Goal: Answer question/provide support: Share knowledge or assist other users

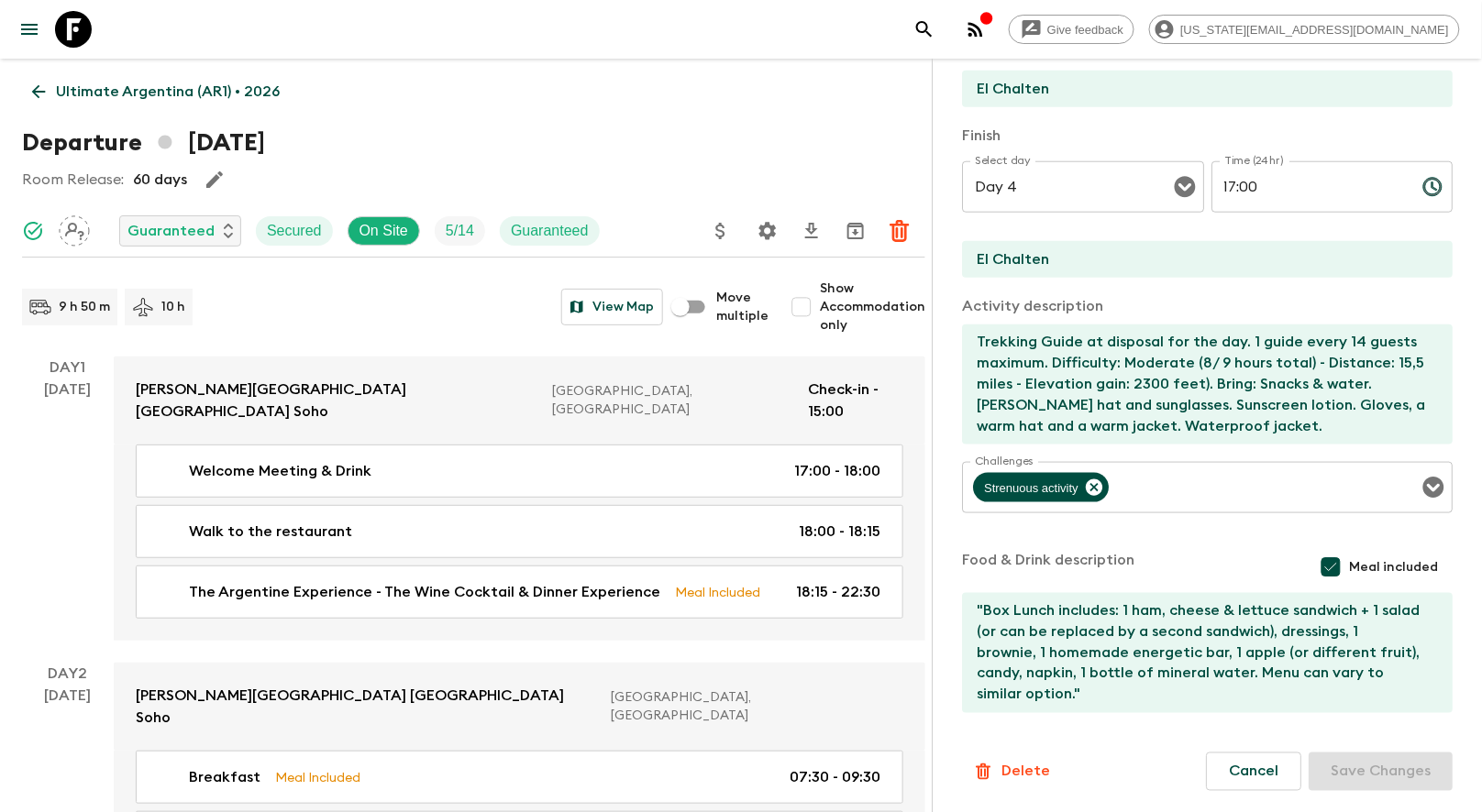
click at [176, 80] on p "Ultimate Argentina (AR1) • 2026" at bounding box center [167, 92] width 224 height 22
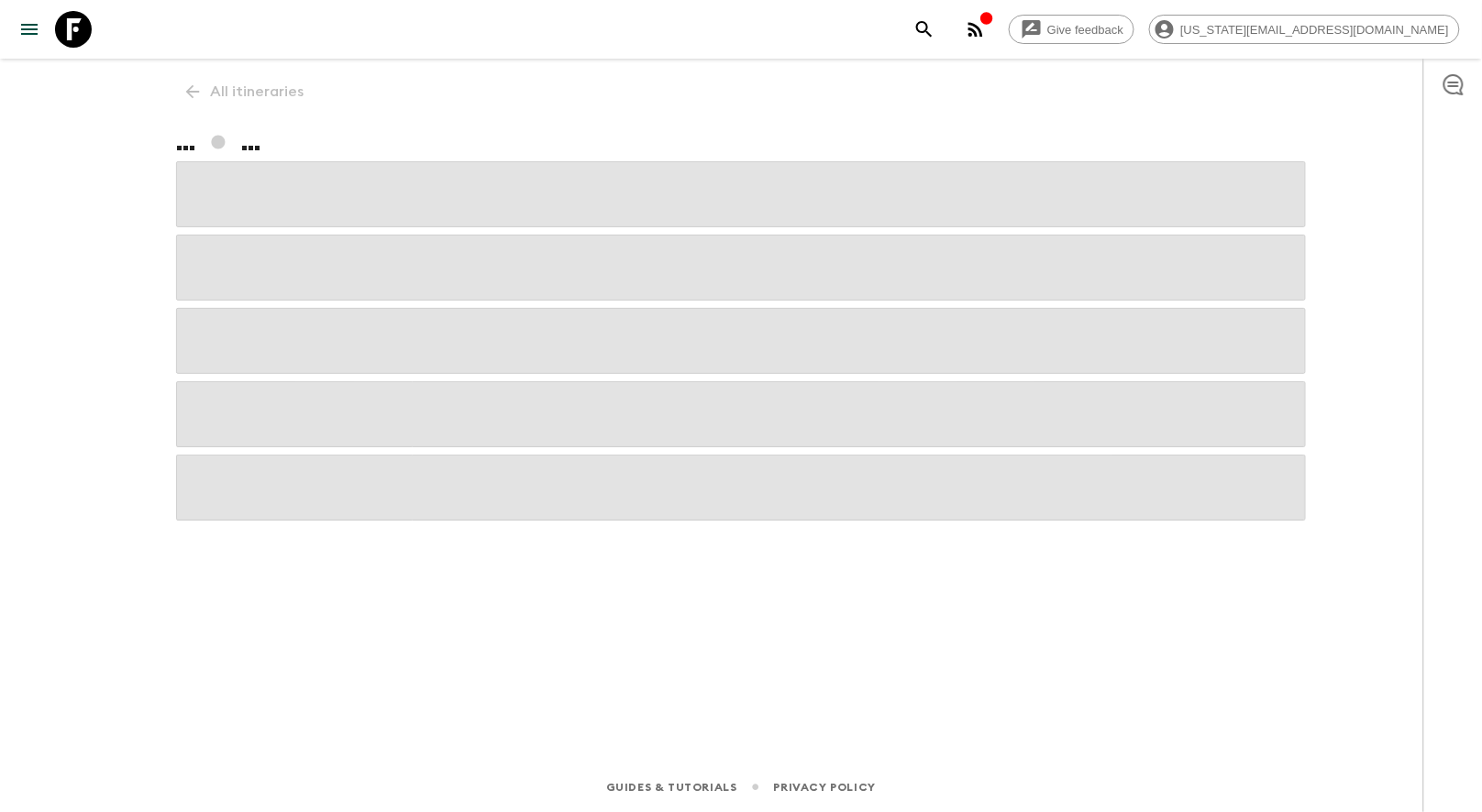
click at [176, 80] on div "All itineraries ... ..." at bounding box center [741, 385] width 1174 height 653
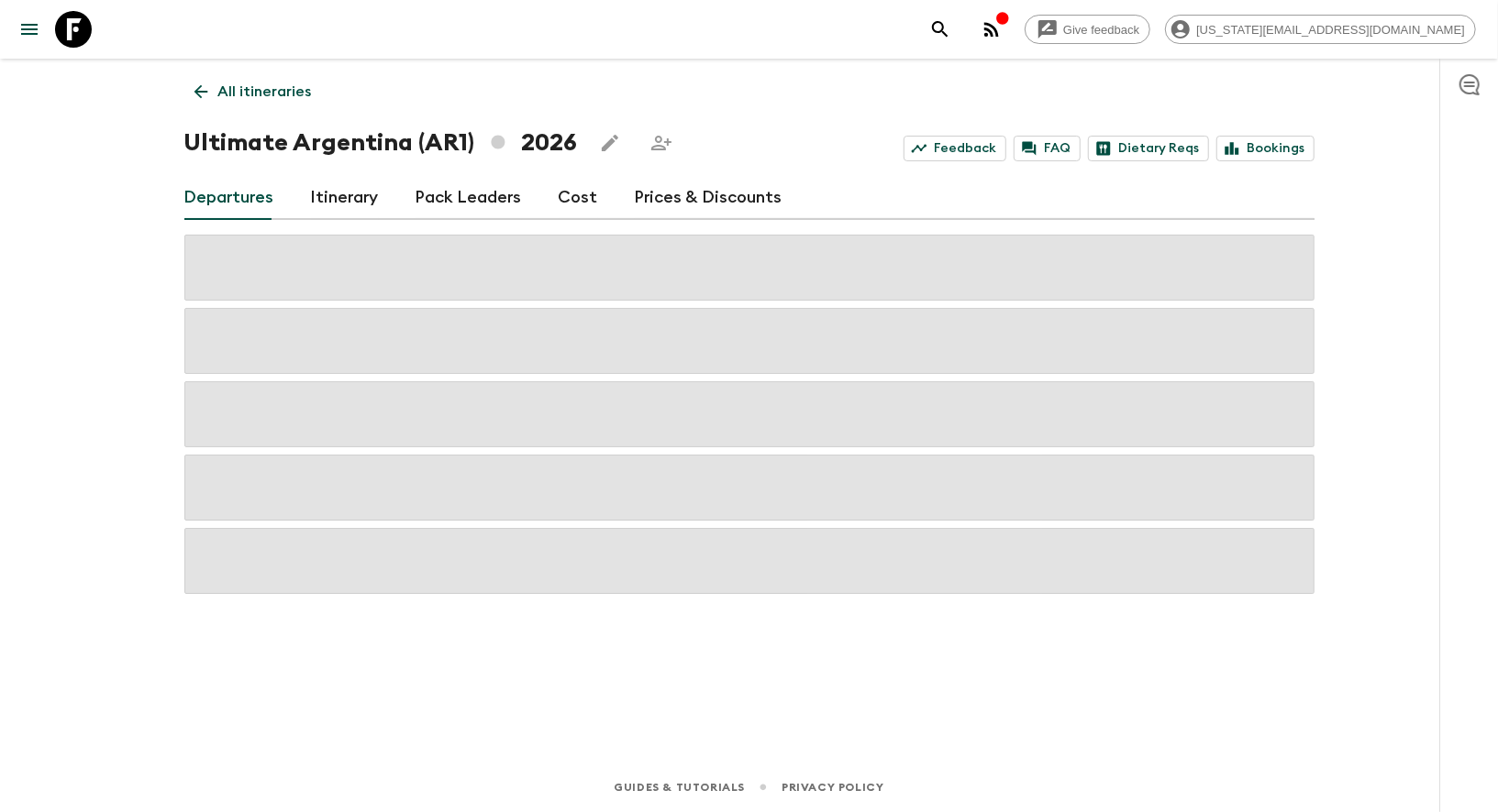
click at [74, 28] on icon at bounding box center [73, 30] width 37 height 37
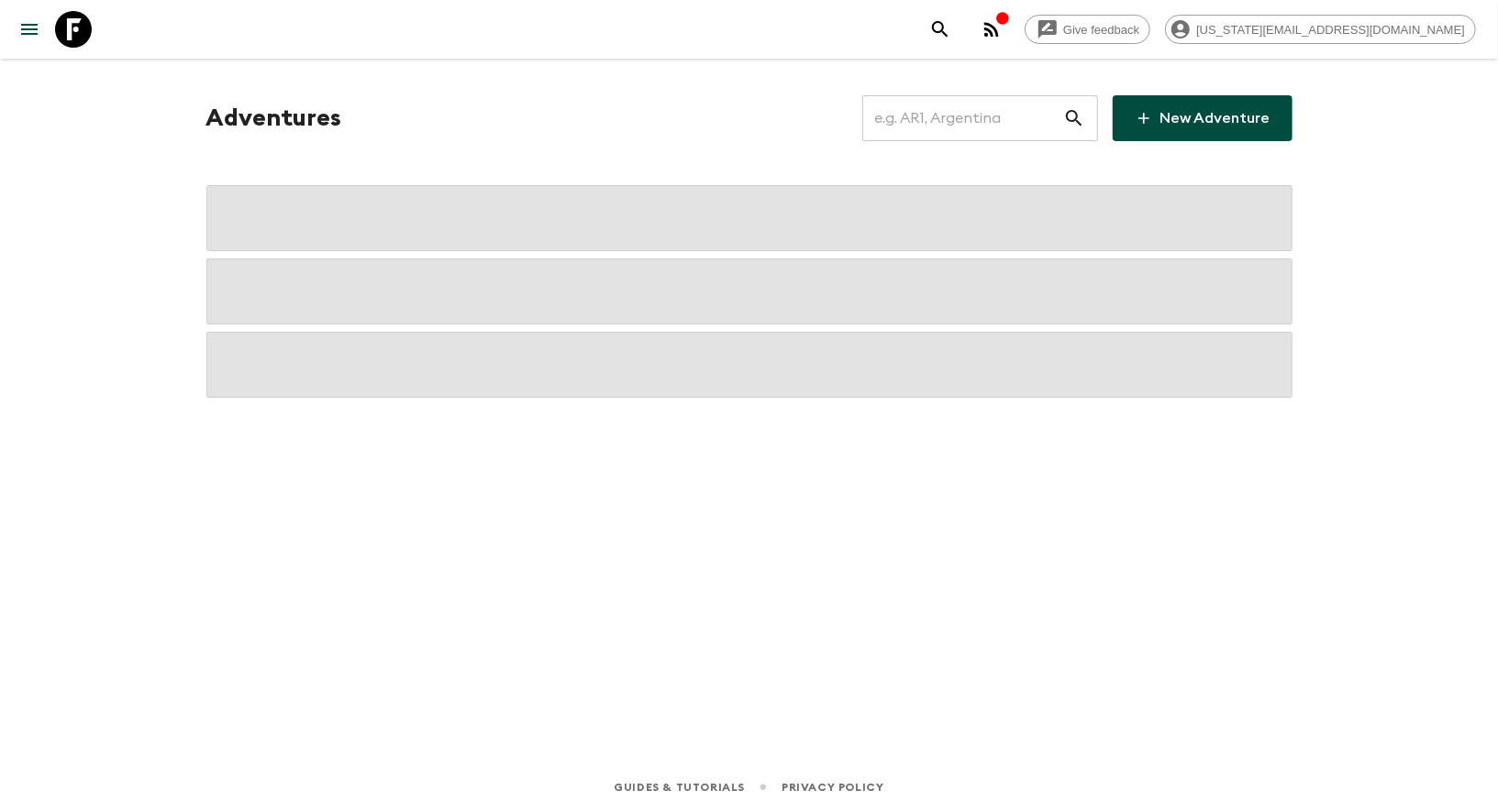
click at [74, 28] on icon at bounding box center [73, 30] width 37 height 37
click at [982, 130] on input "text" at bounding box center [962, 118] width 201 height 52
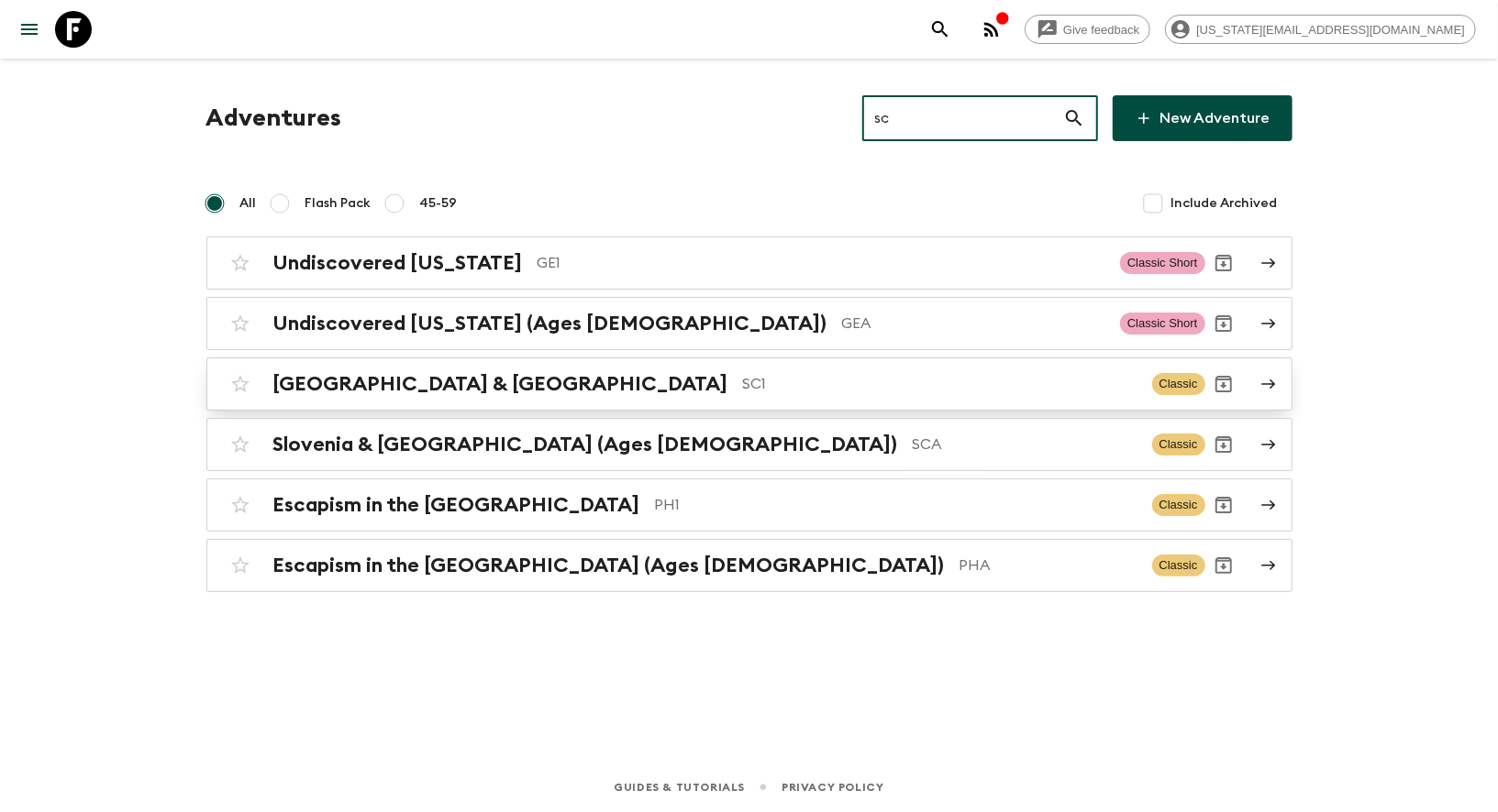
type input "sc"
click at [743, 376] on p "SC1" at bounding box center [940, 384] width 394 height 22
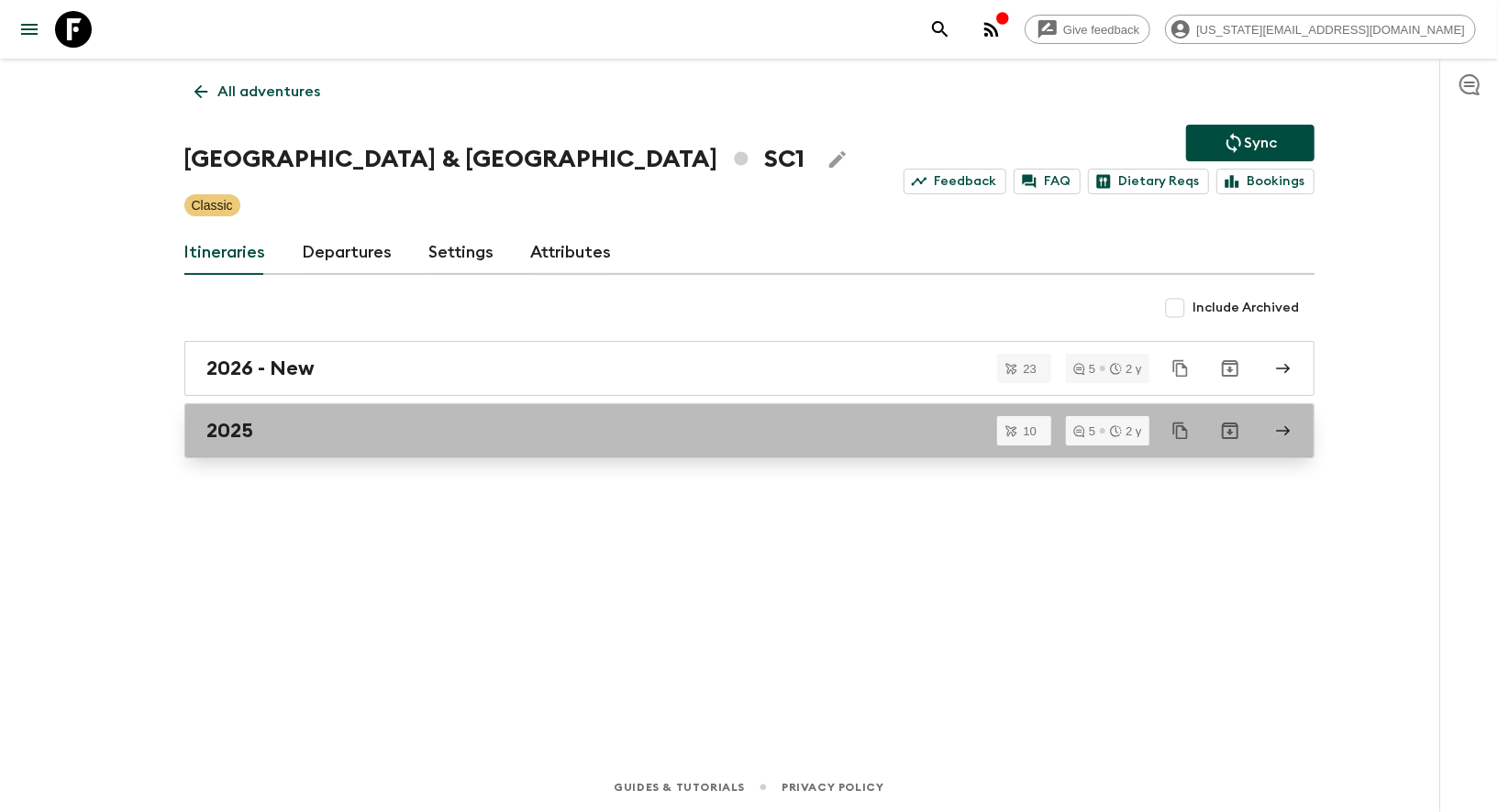
click at [242, 430] on h2 "2025" at bounding box center [230, 431] width 47 height 24
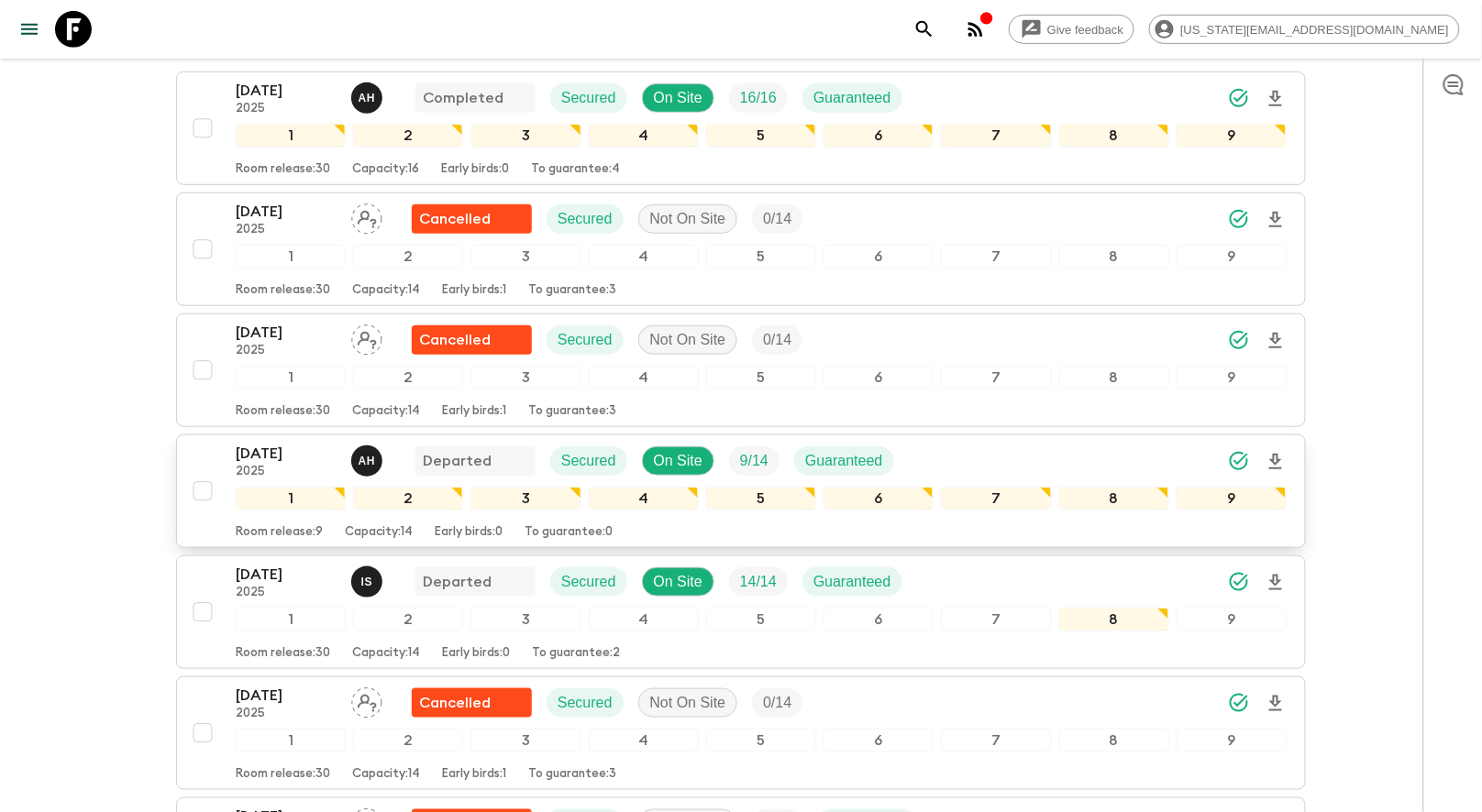
scroll to position [404, 0]
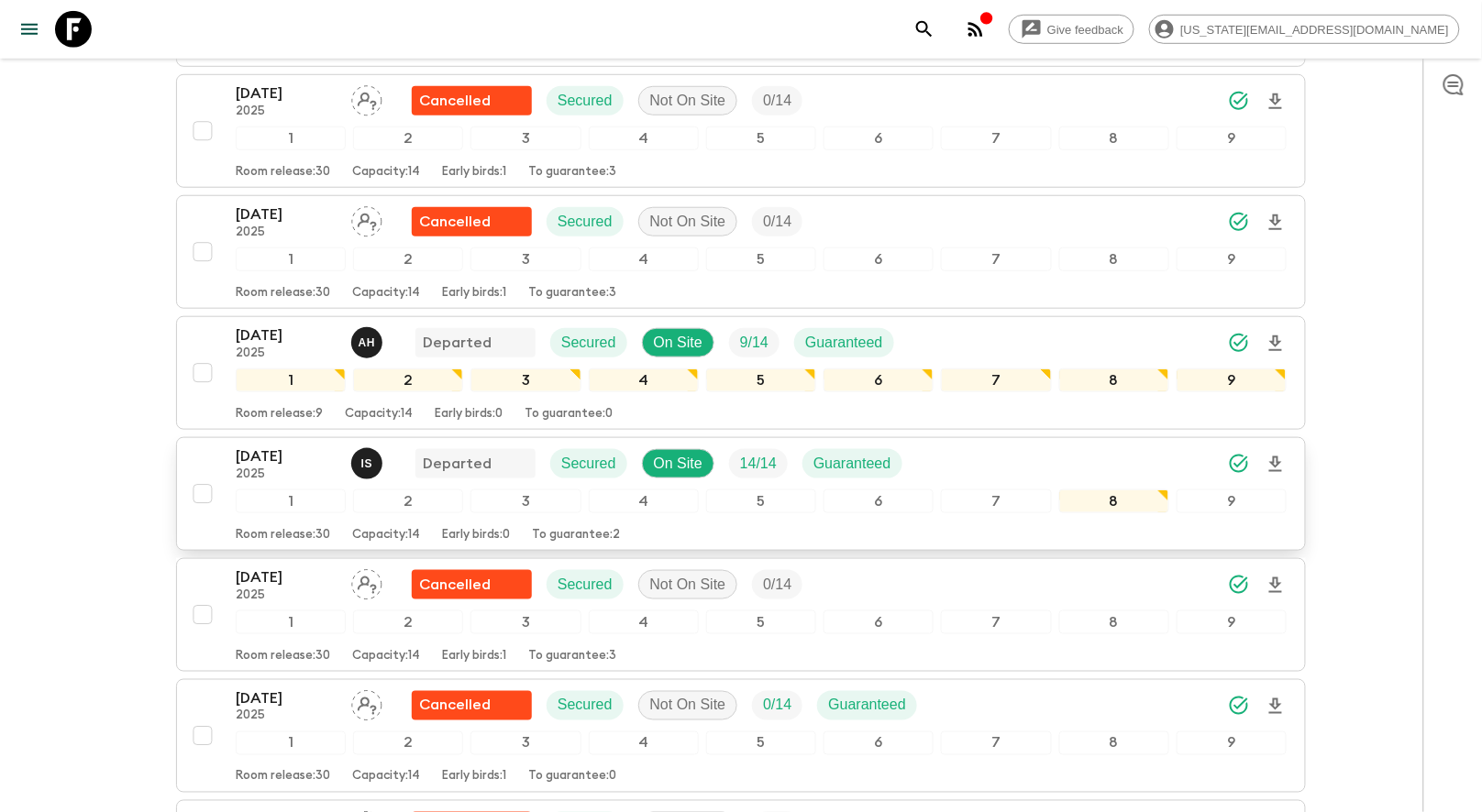
click at [204, 447] on div "[DATE] 2025 I S Departed Secured On Site 14 / 14 Guaranteed 1 2 3 4 5 6 7 8 9 R…" at bounding box center [735, 494] width 1103 height 97
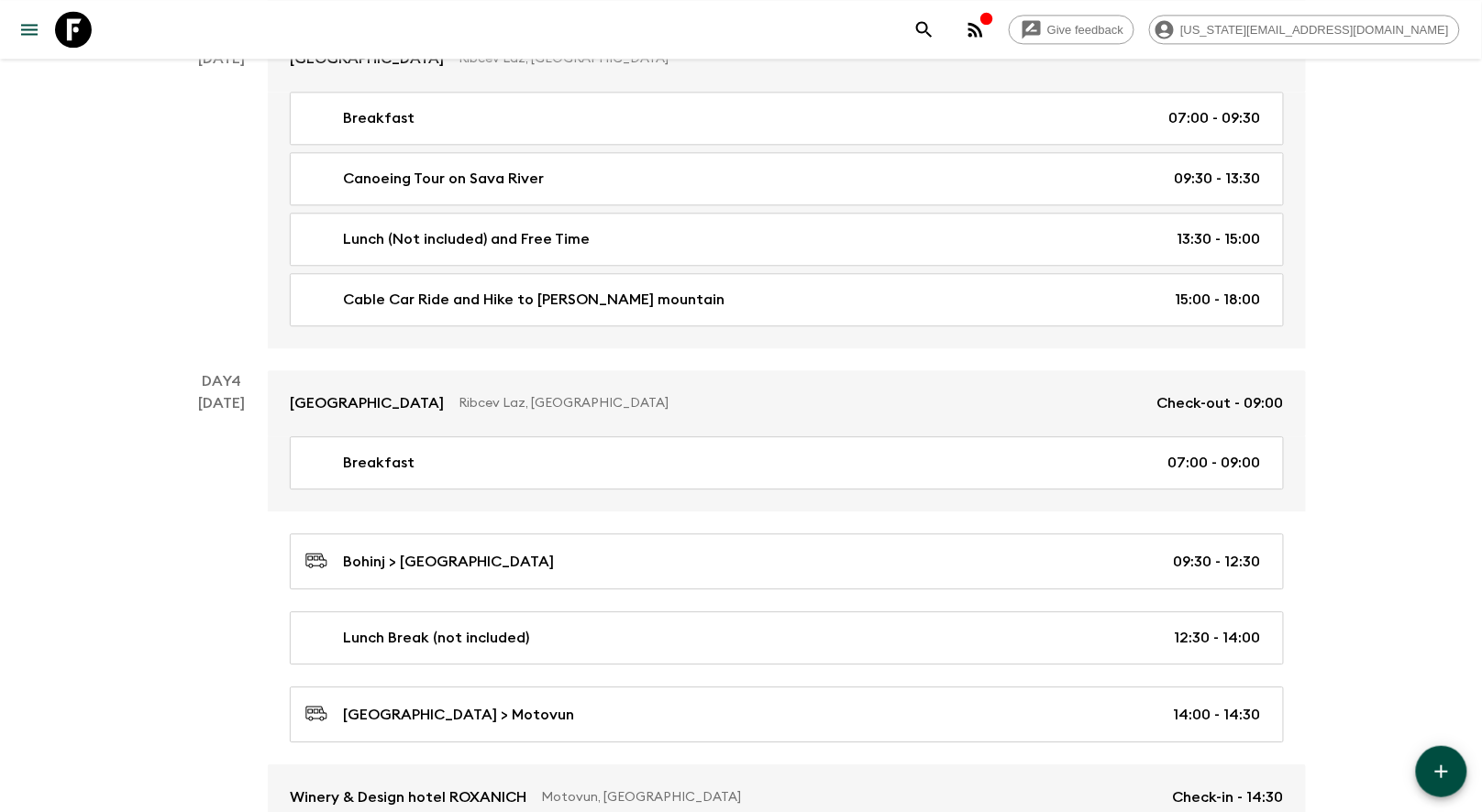
scroll to position [753, 0]
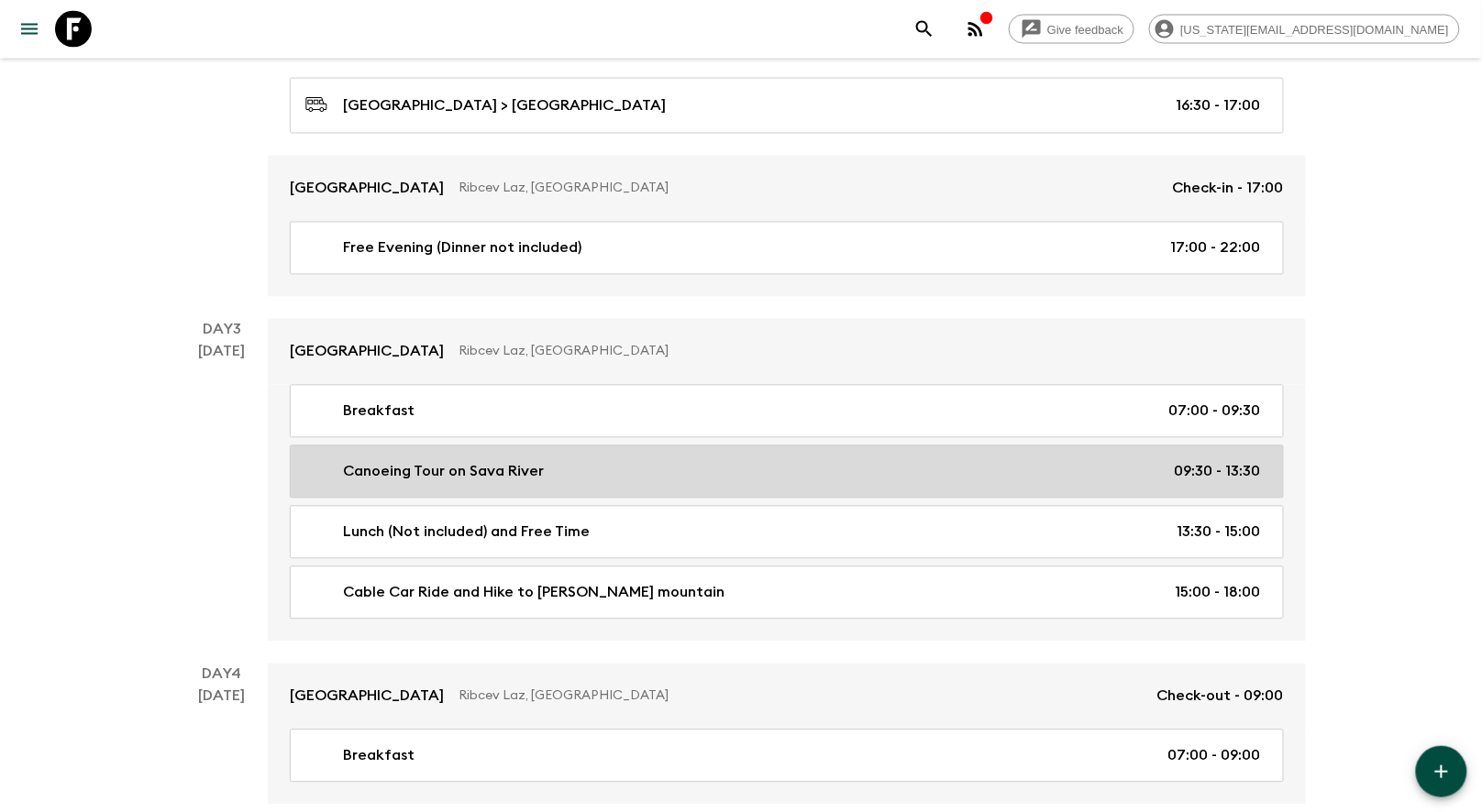
scroll to position [1051, 0]
click at [375, 467] on p "Canoeing Tour on Sava River" at bounding box center [443, 472] width 201 height 22
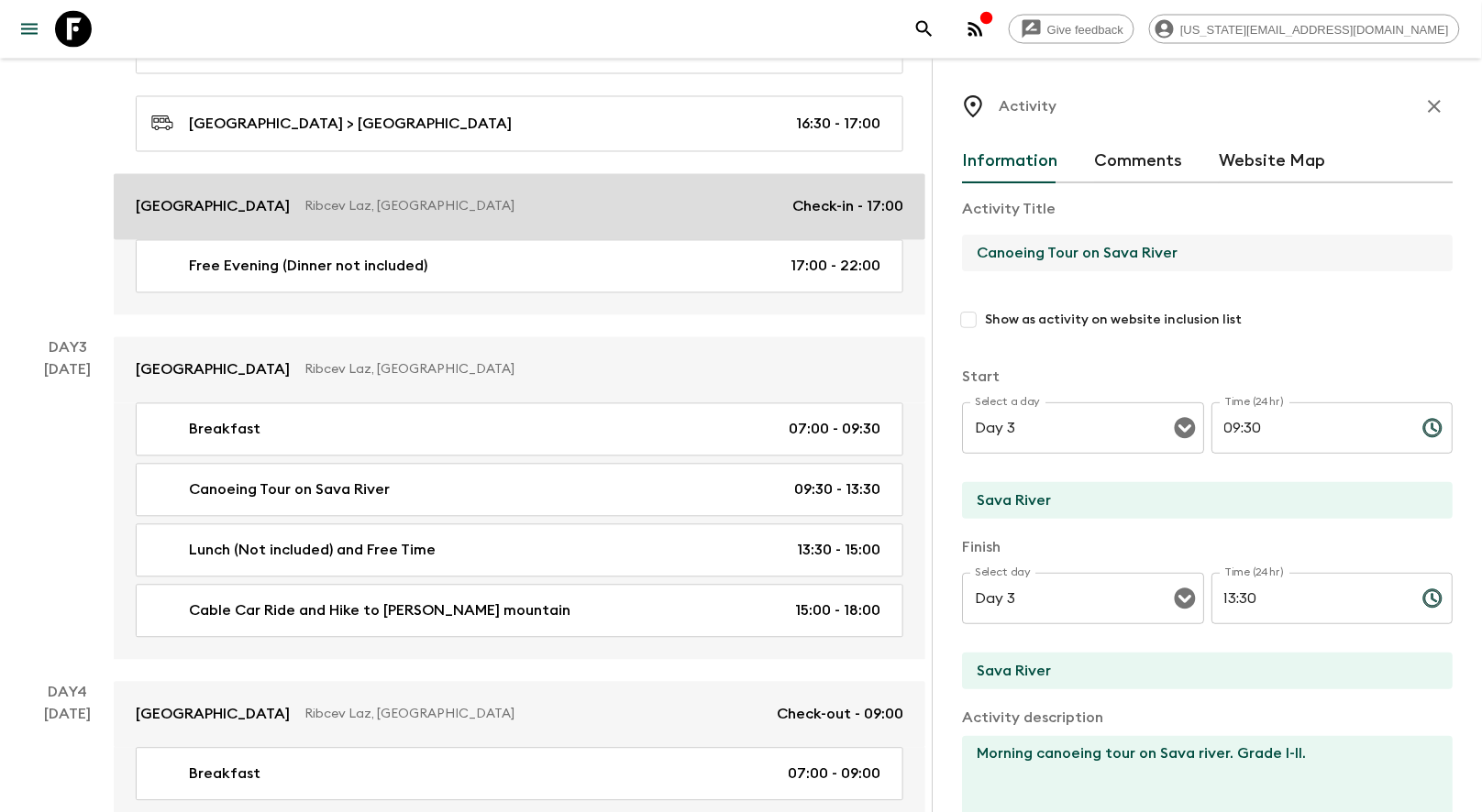
drag, startPoint x: 1216, startPoint y: 251, endPoint x: 906, endPoint y: 245, distance: 310.1
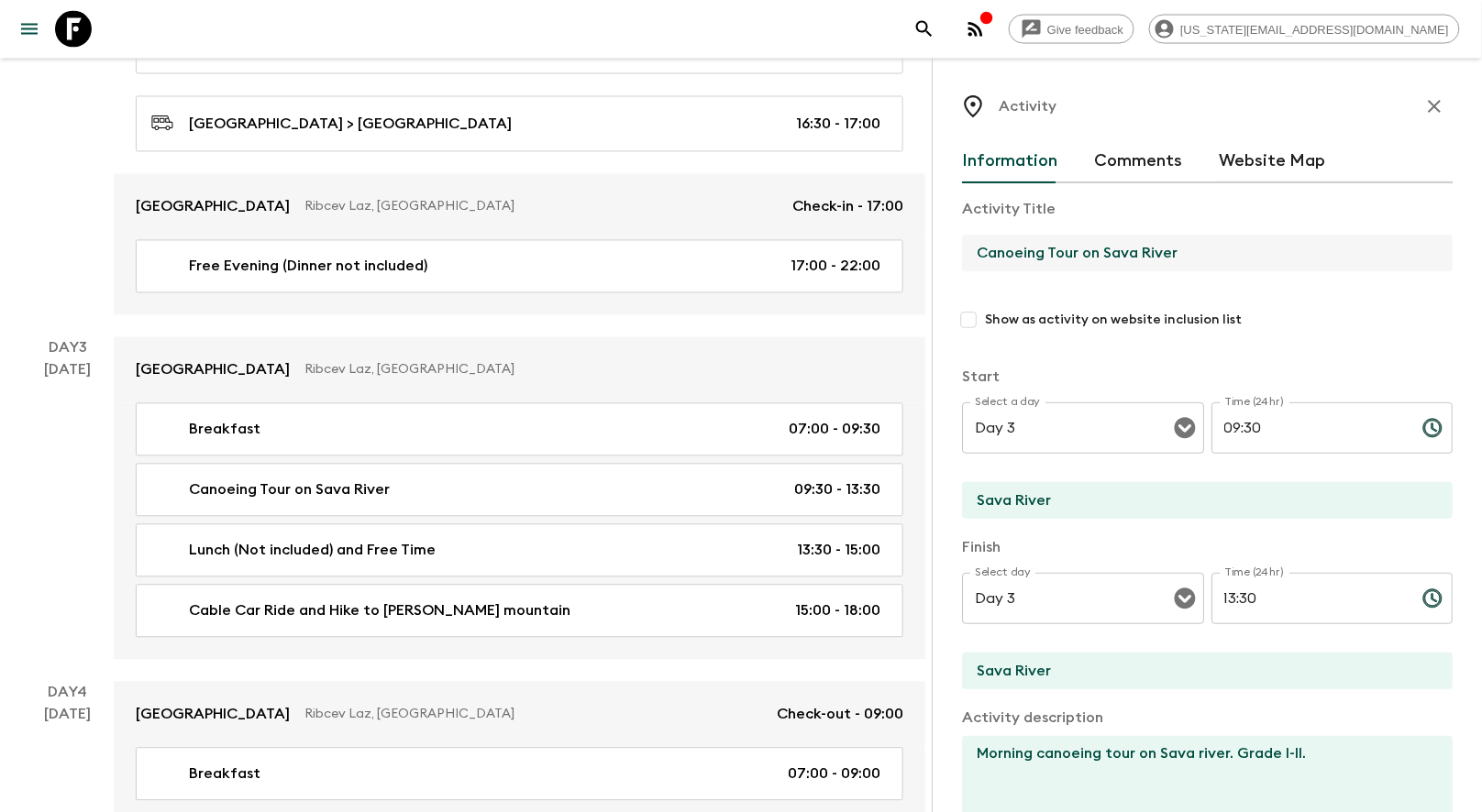
click at [1075, 754] on textarea "Morning canoeing tour on Sava river. Grade I-II." at bounding box center [1200, 796] width 476 height 120
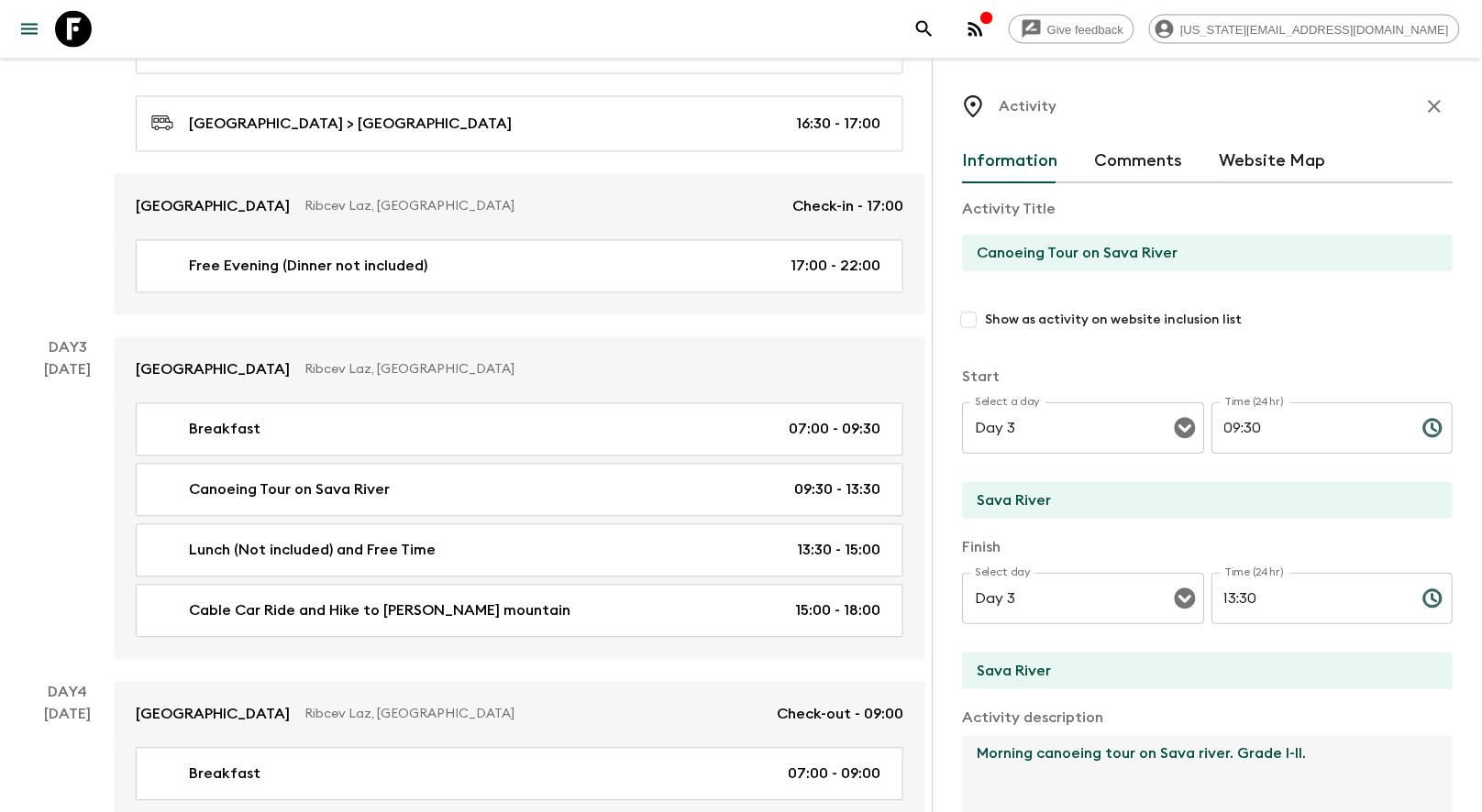
click at [1075, 754] on textarea "Morning canoeing tour on Sava river. Grade I-II." at bounding box center [1200, 796] width 476 height 120
click at [1319, 764] on textarea "Morning canoeing tour on Sava river. Grade I-II." at bounding box center [1200, 796] width 476 height 120
drag, startPoint x: 1319, startPoint y: 753, endPoint x: 1239, endPoint y: 754, distance: 80.0
click at [1231, 755] on textarea "Morning canoeing tour on Sava river. Grade I-II." at bounding box center [1200, 796] width 476 height 120
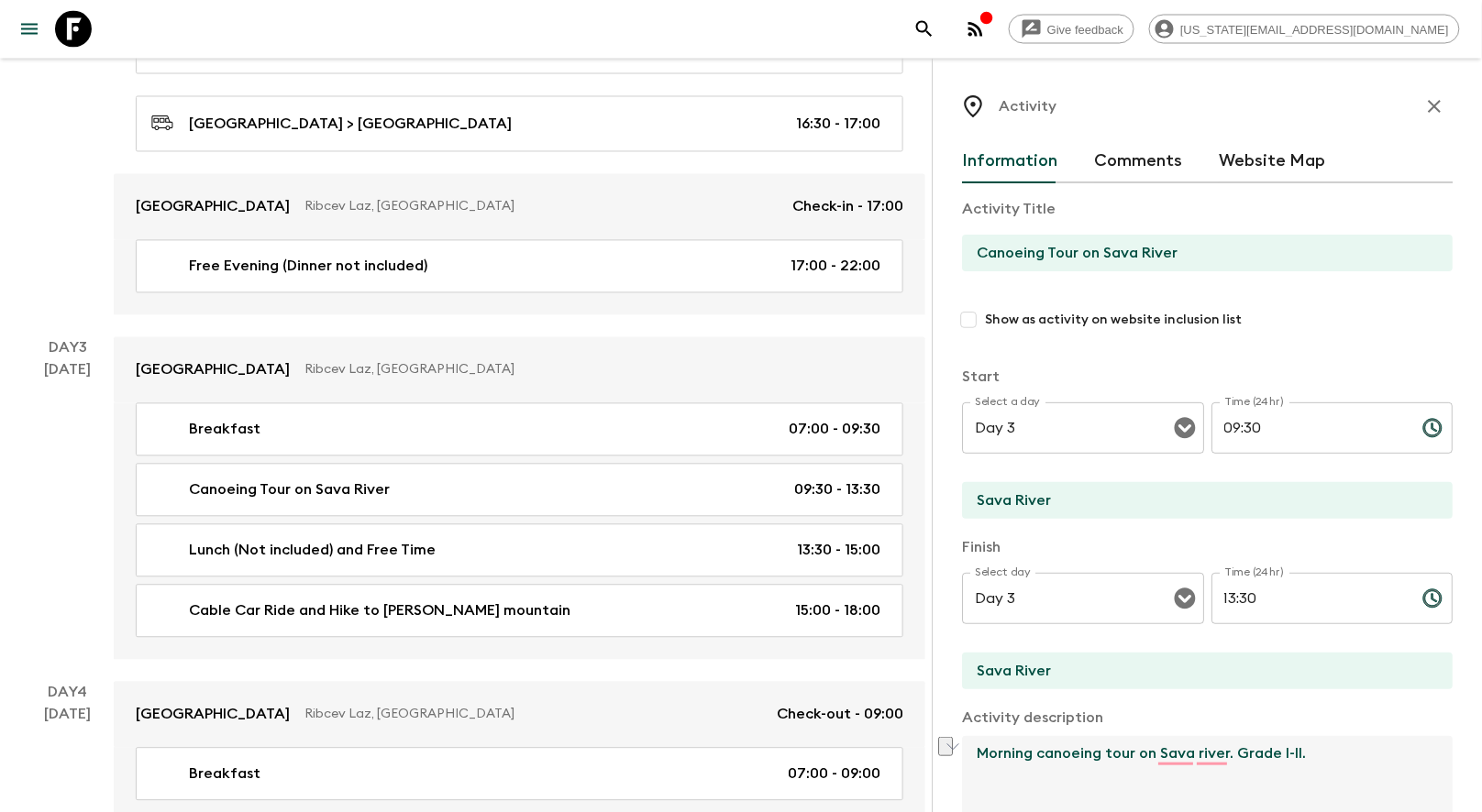
drag, startPoint x: 15, startPoint y: 458, endPoint x: 61, endPoint y: 443, distance: 48.4
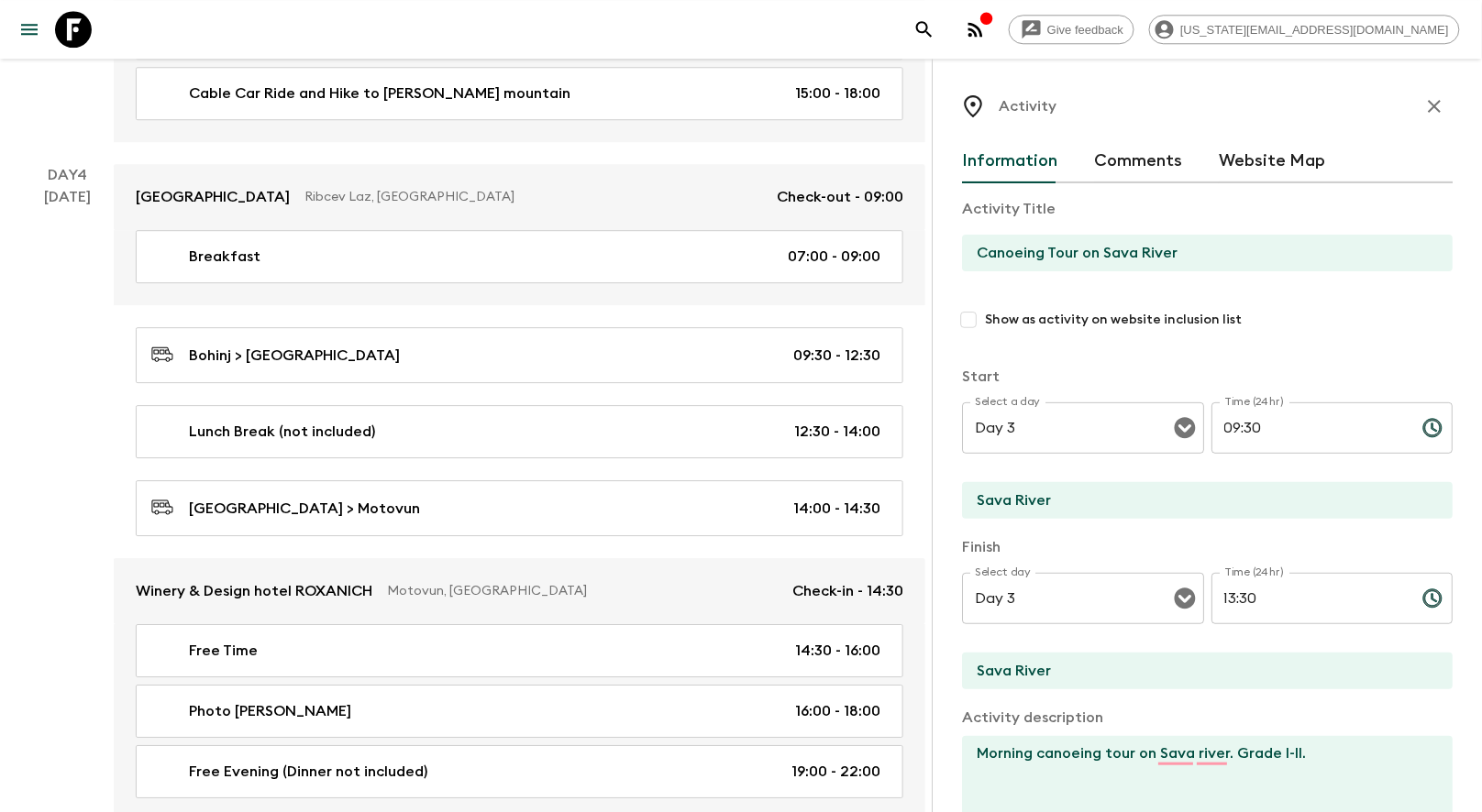
scroll to position [1678, 0]
